Goal: Check status: Check status

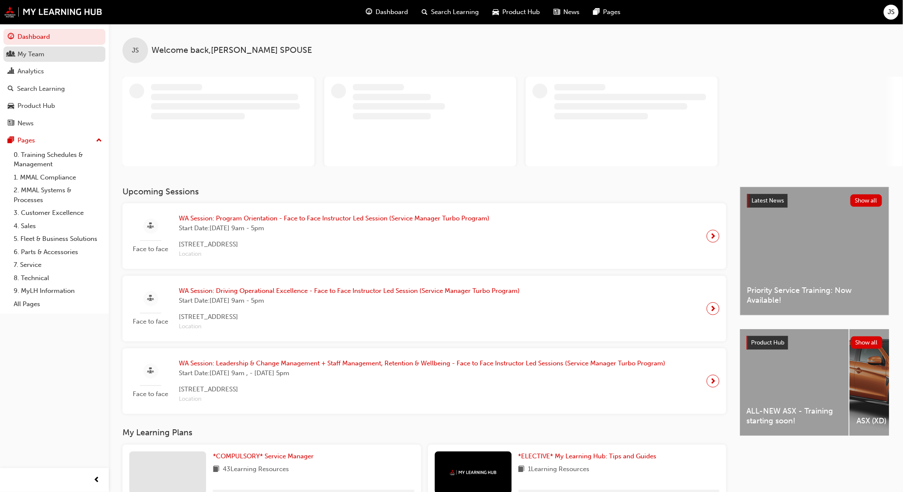
click at [64, 58] on div "My Team" at bounding box center [54, 54] width 93 height 11
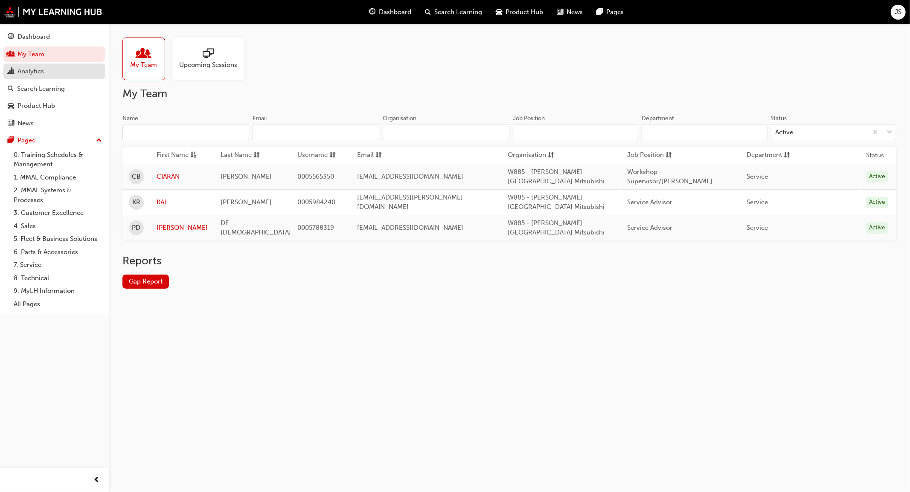
click at [58, 76] on div "Analytics" at bounding box center [54, 71] width 93 height 11
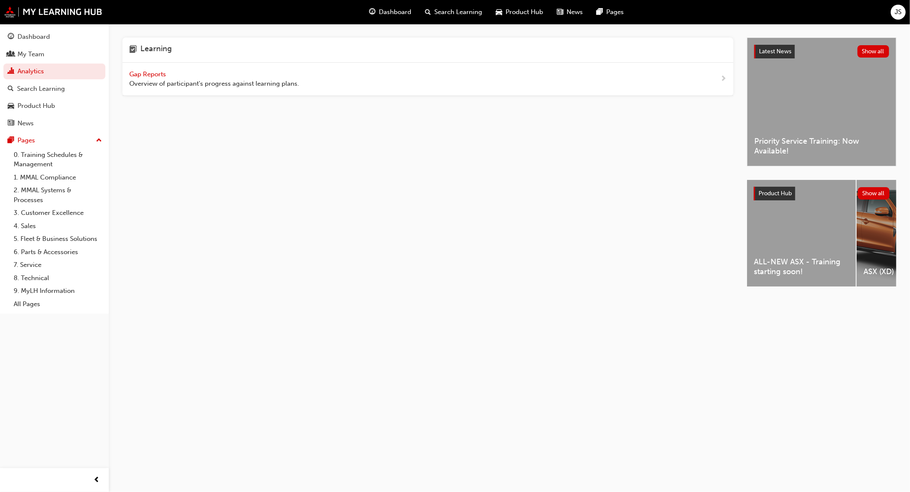
click at [152, 76] on span "Gap Reports" at bounding box center [148, 74] width 38 height 8
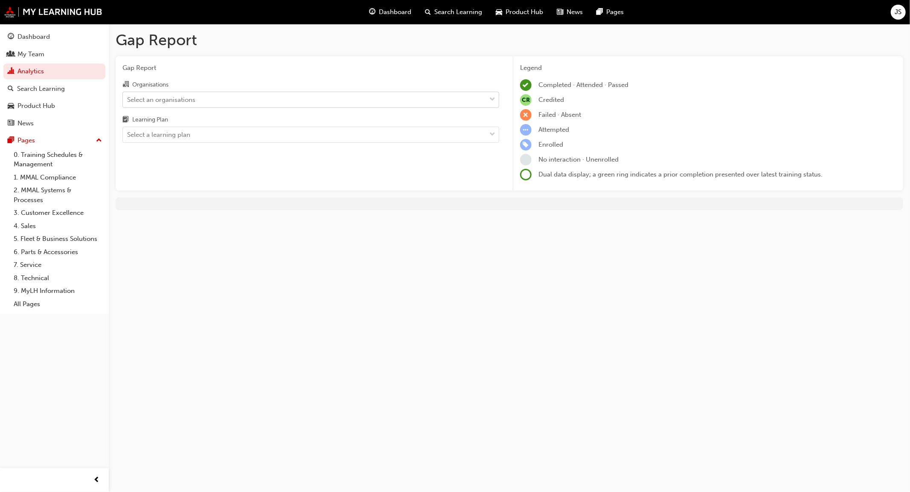
click at [145, 101] on div "Select an organisations" at bounding box center [161, 100] width 68 height 10
click at [128, 101] on input "Organisations Select an organisations" at bounding box center [127, 99] width 1 height 7
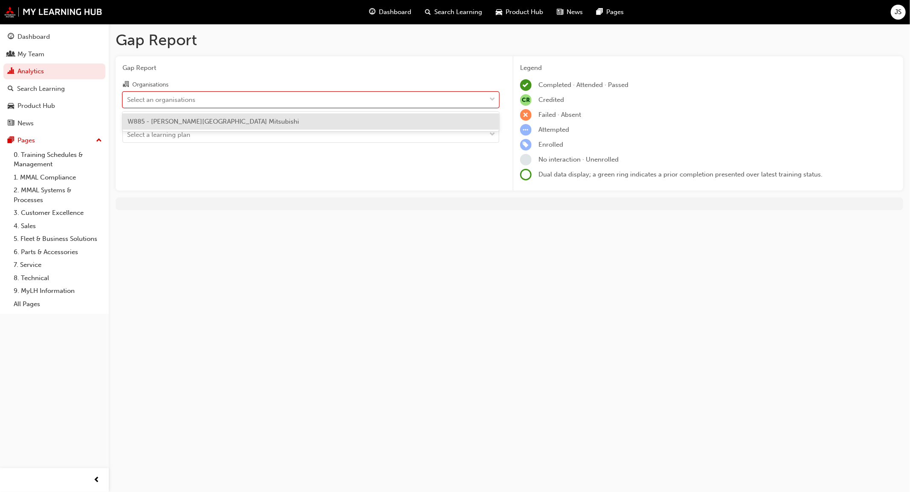
click at [191, 118] on span "W885 - [PERSON_NAME][GEOGRAPHIC_DATA] Mitsubishi" at bounding box center [214, 122] width 172 height 8
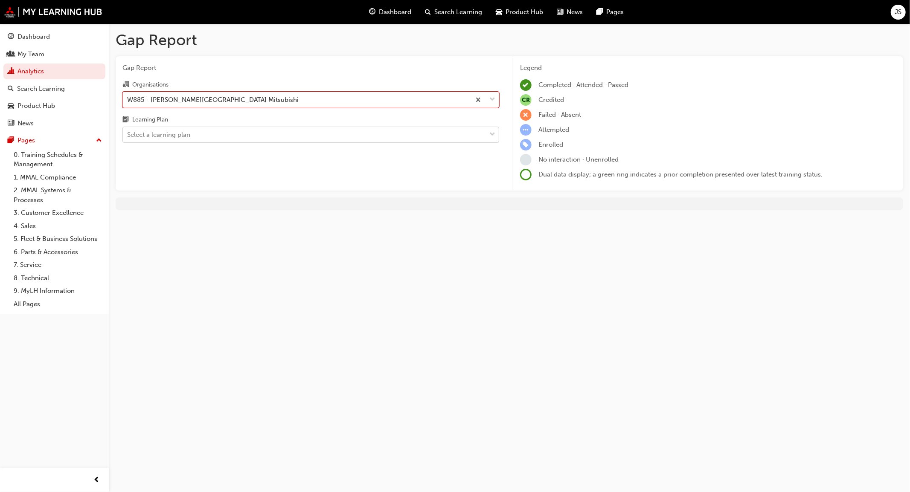
click at [193, 134] on div "Select a learning plan" at bounding box center [304, 135] width 363 height 15
click at [128, 134] on input "Learning Plan Select a learning plan" at bounding box center [127, 134] width 1 height 7
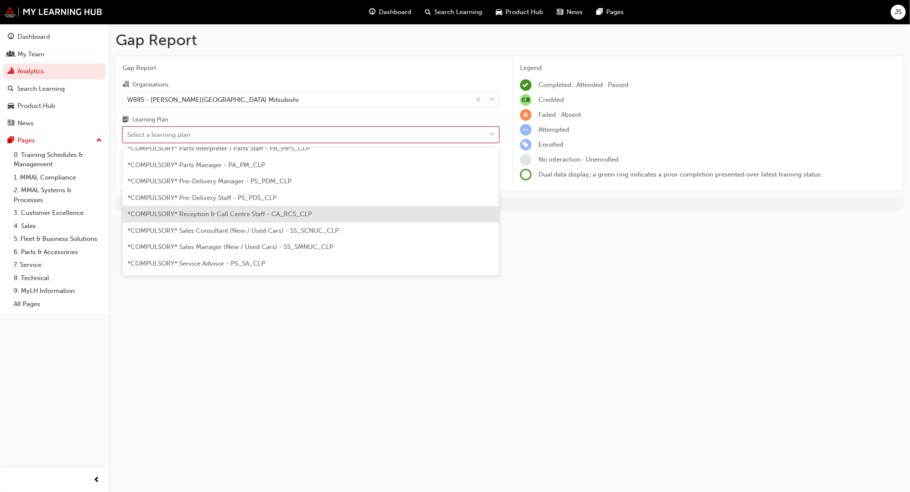
scroll to position [237, 0]
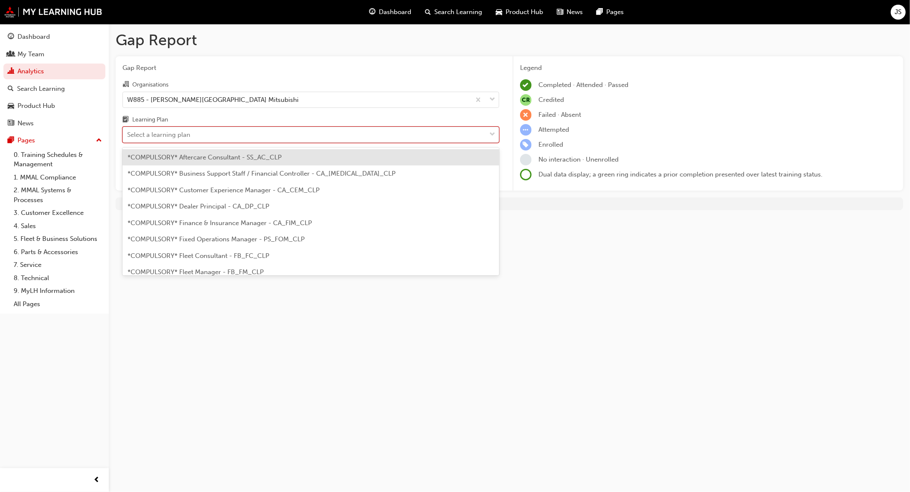
click at [221, 127] on div "Select a learning plan" at bounding box center [310, 135] width 377 height 16
click at [128, 131] on input "Learning Plan option *COMPULSORY* Aftercare Consultant - SS_AC_CLP focused, 1 o…" at bounding box center [127, 134] width 1 height 7
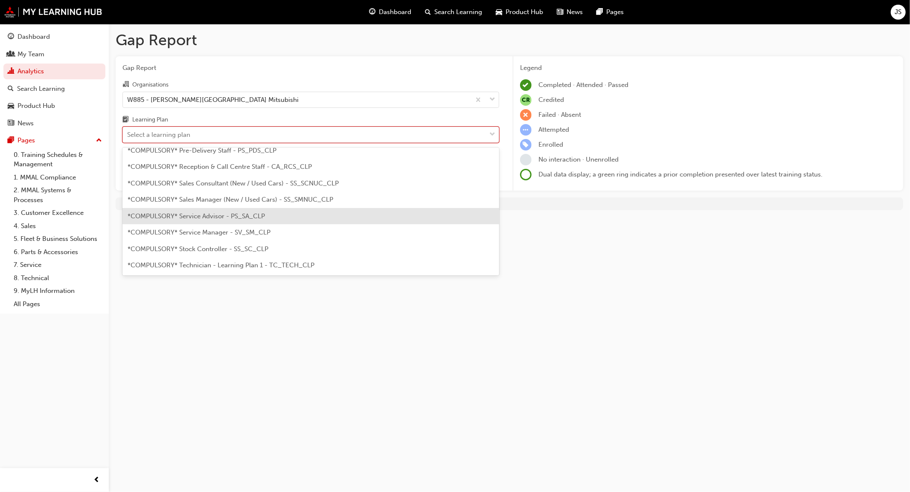
click at [209, 213] on span "*COMPULSORY* Service Advisor - PS_SA_CLP" at bounding box center [196, 217] width 137 height 8
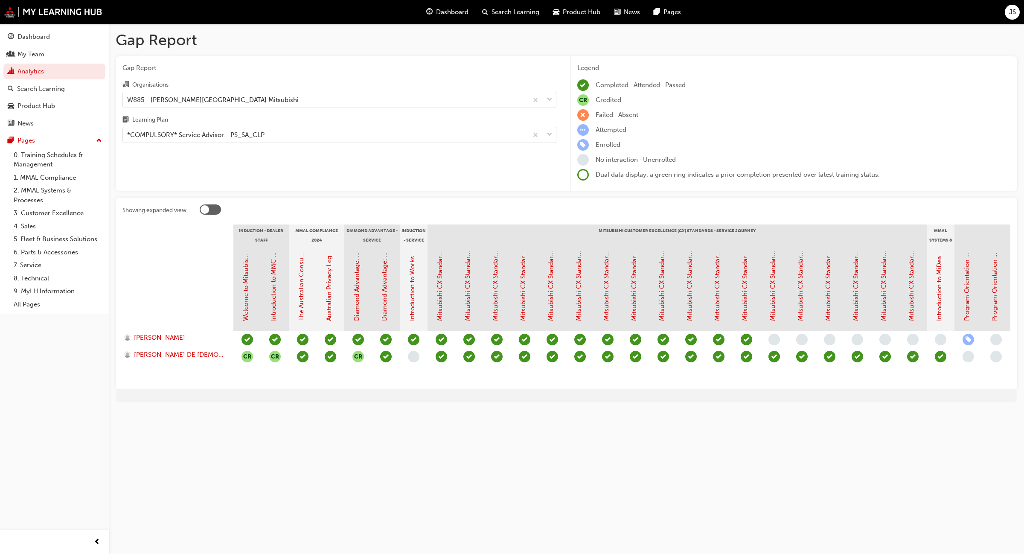
click at [910, 337] on span "learningRecordVerb_ENROLL-icon" at bounding box center [969, 340] width 12 height 12
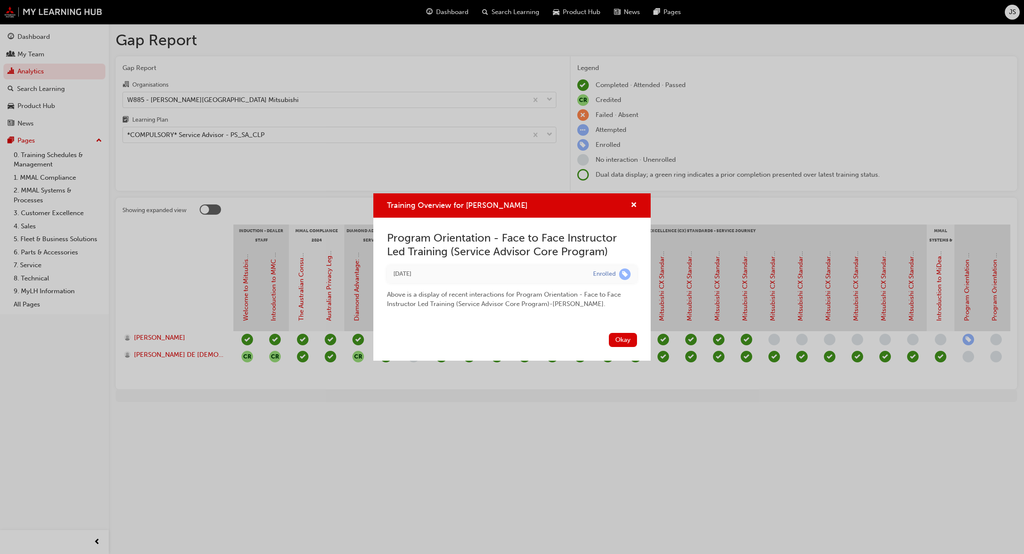
click at [627, 274] on span "learningRecordVerb_ENROLL-icon" at bounding box center [625, 274] width 12 height 12
click at [619, 342] on button "Okay" at bounding box center [623, 340] width 28 height 14
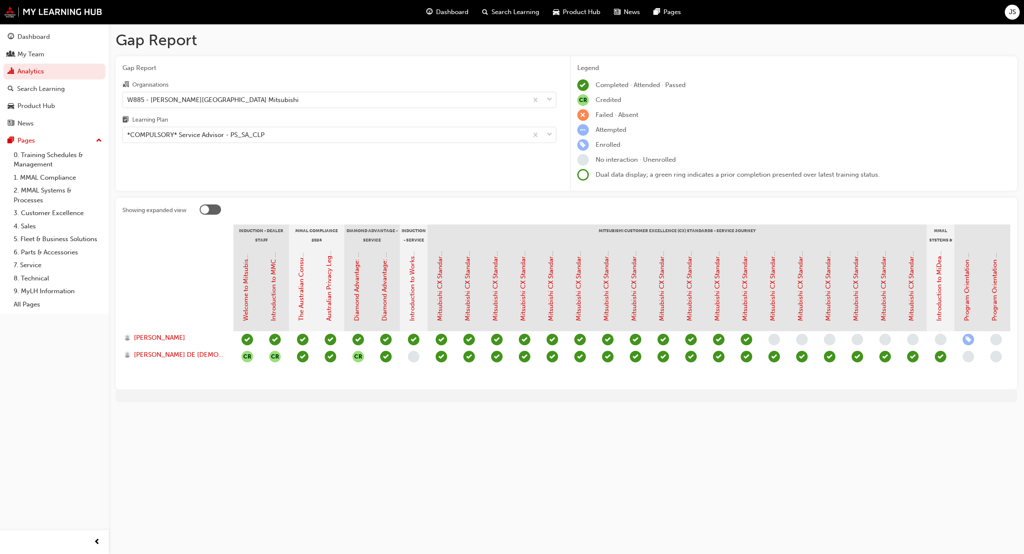
click at [910, 301] on div "Program Orientation - Face to Face Instructor Led Training (Service Advisor Cor…" at bounding box center [967, 286] width 10 height 70
click at [910, 304] on link "Program Orientation - Face to Face Instructor Led Training (Service Advisor Cor…" at bounding box center [967, 186] width 8 height 269
click at [502, 472] on div "Gap Report Gap Report Organisations W885 - [PERSON_NAME] Park Mitsubishi Learni…" at bounding box center [512, 277] width 1024 height 554
